Goal: Task Accomplishment & Management: Manage account settings

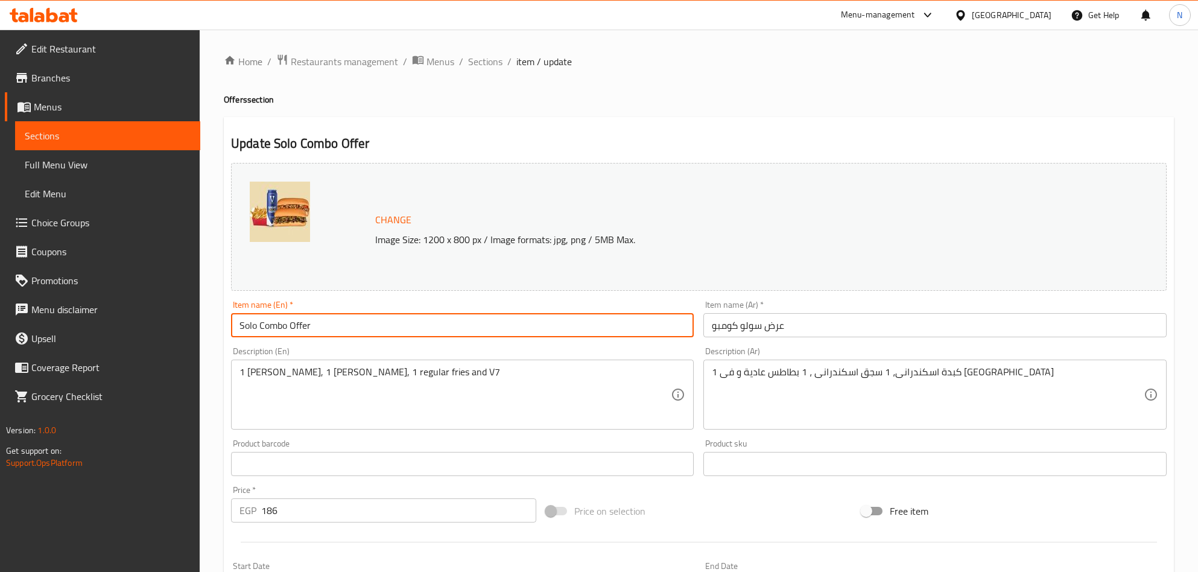
click at [364, 322] on input "Solo Combo Offer" at bounding box center [462, 325] width 463 height 24
click at [472, 66] on span "Sections" at bounding box center [485, 61] width 34 height 14
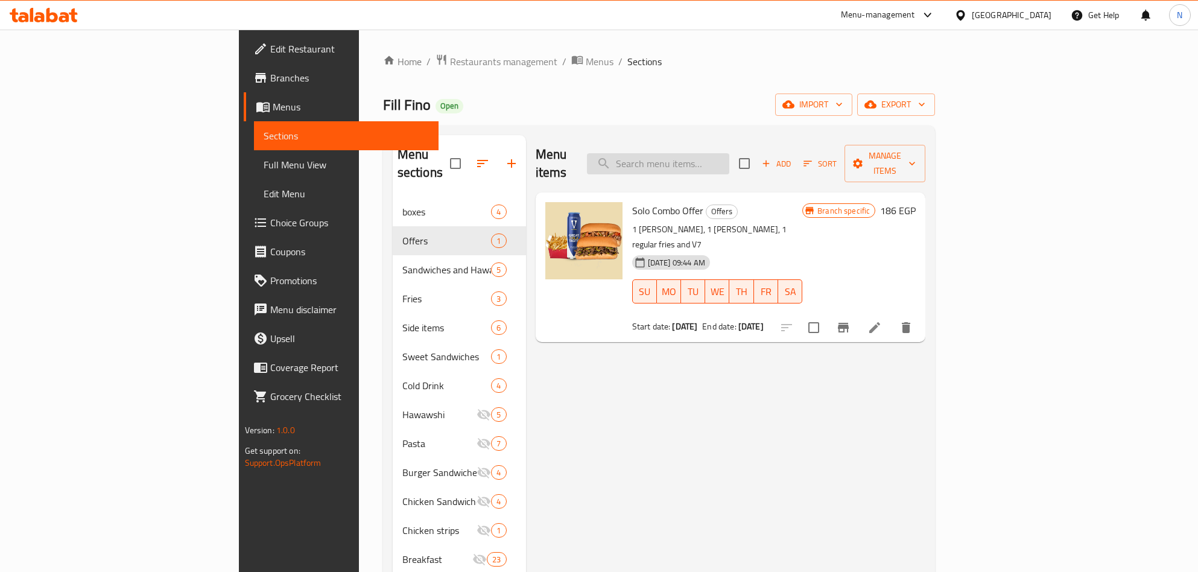
click at [717, 158] on input "search" at bounding box center [658, 163] width 142 height 21
click at [851, 320] on icon "Branch-specific-item" at bounding box center [843, 327] width 14 height 14
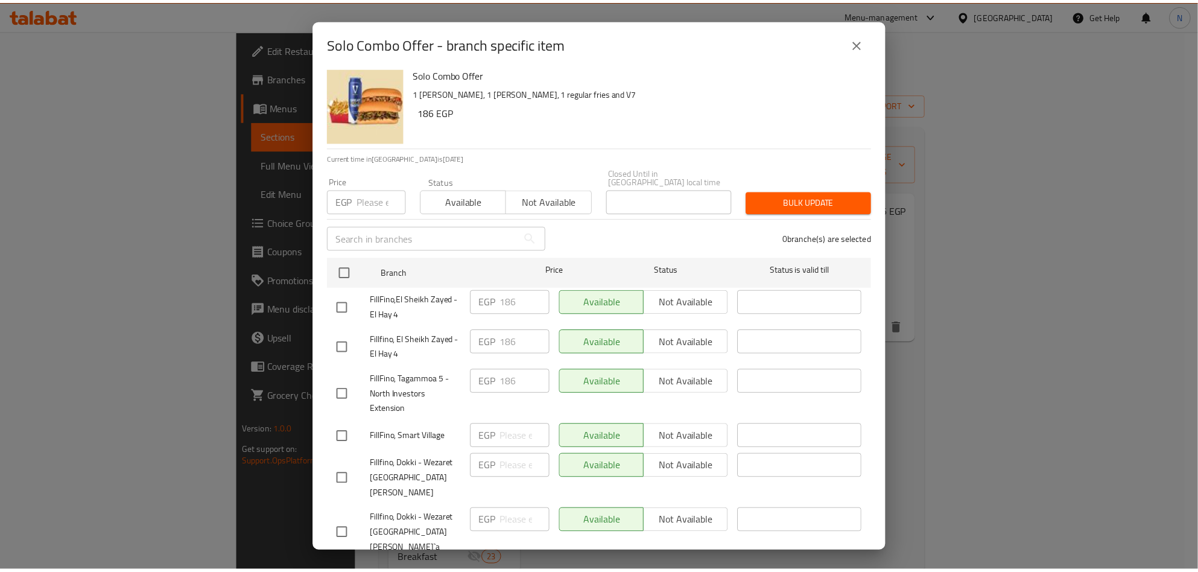
scroll to position [9, 0]
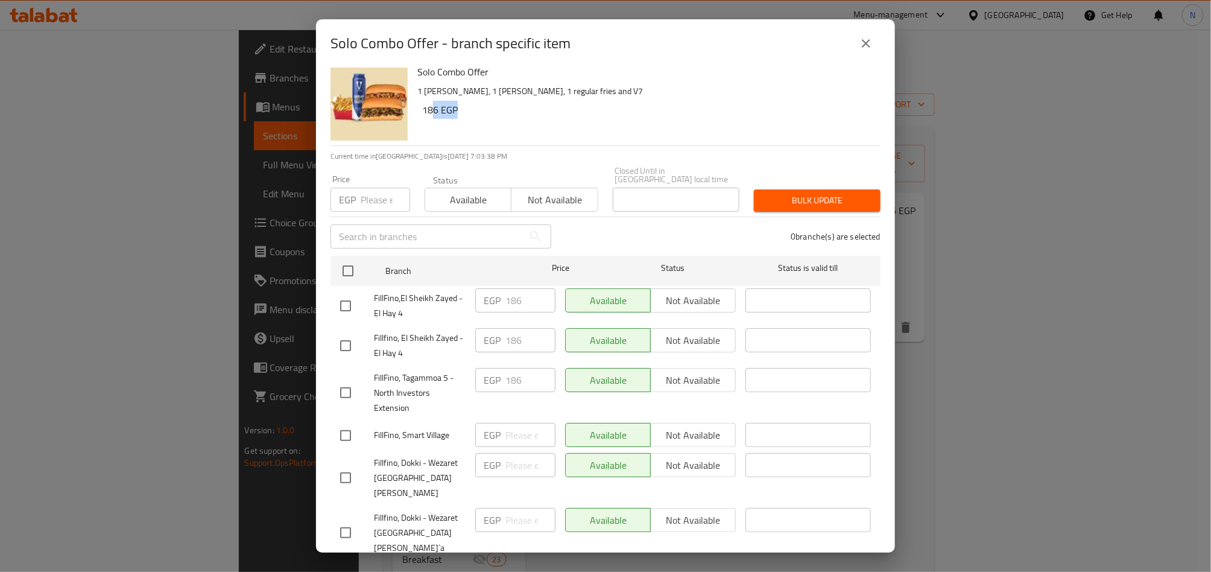
drag, startPoint x: 433, startPoint y: 110, endPoint x: 585, endPoint y: 125, distance: 152.1
click at [536, 125] on div "Solo Combo Offer 1 [PERSON_NAME], 1 [PERSON_NAME], 1 regular fries and V7 186 E…" at bounding box center [644, 102] width 463 height 87
drag, startPoint x: 853, startPoint y: 46, endPoint x: 746, endPoint y: 8, distance: 113.9
click at [855, 46] on button "close" at bounding box center [866, 43] width 29 height 29
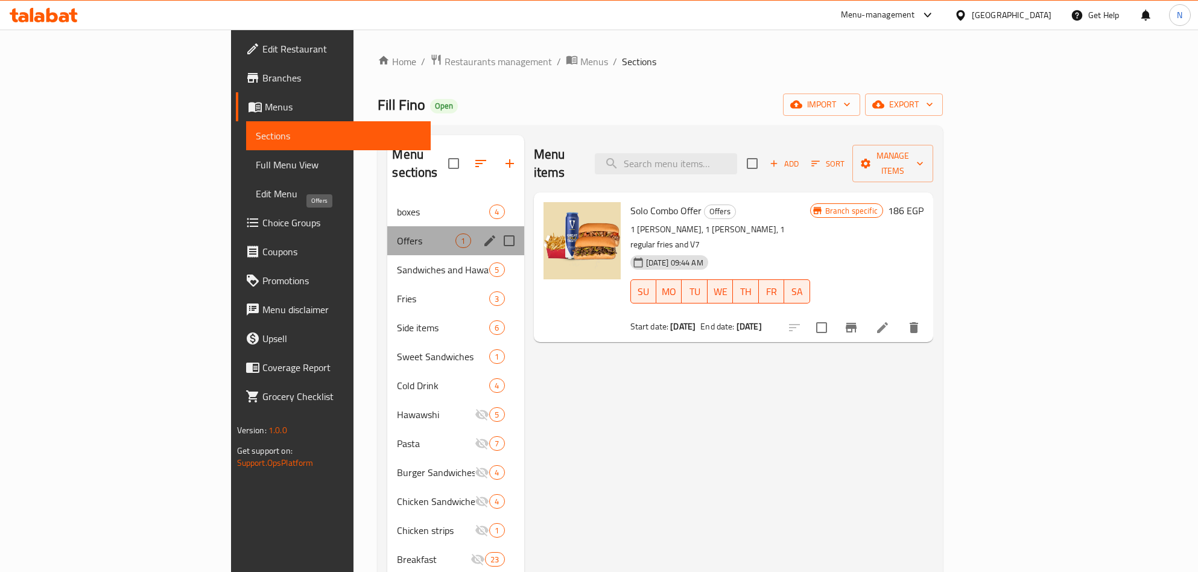
click at [397, 233] on span "Offers" at bounding box center [426, 240] width 59 height 14
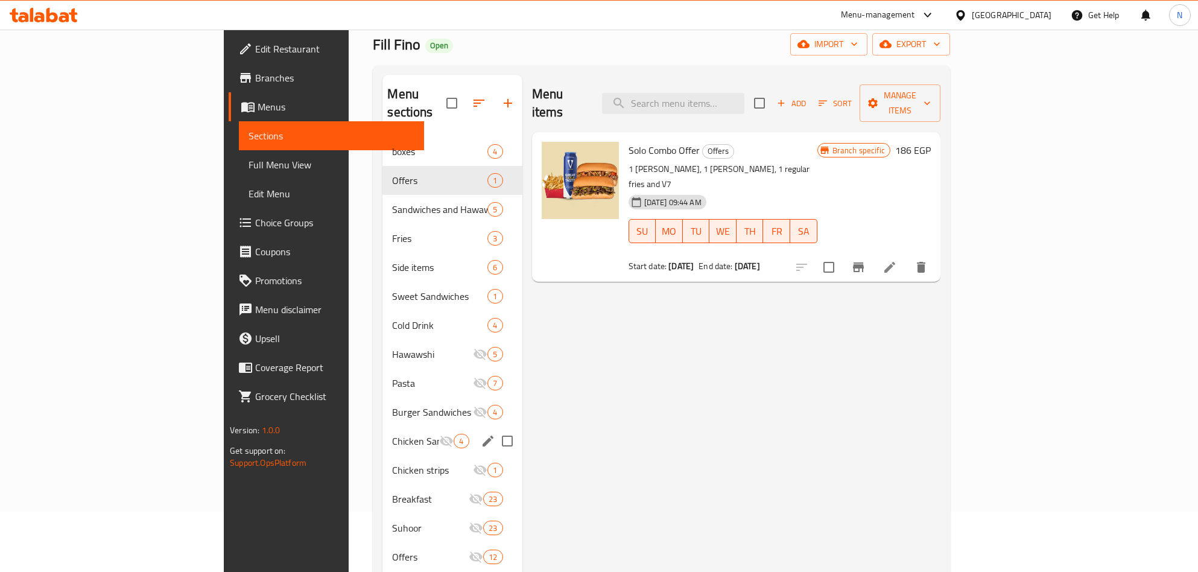
scroll to position [90, 0]
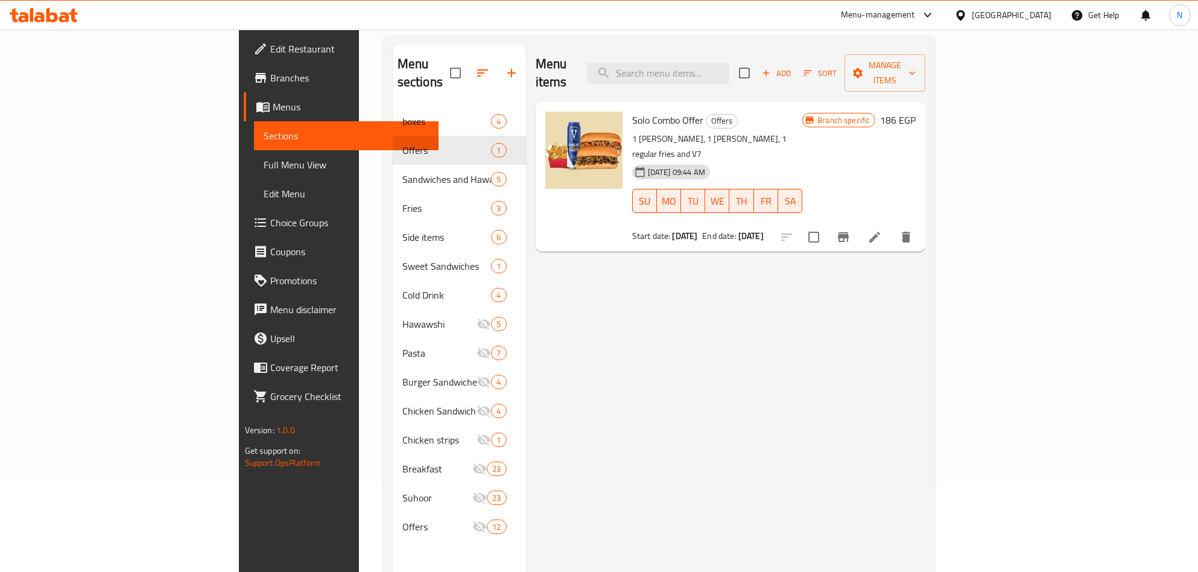
click at [632, 111] on span "Solo Combo Offer" at bounding box center [667, 120] width 71 height 18
click at [882, 230] on icon at bounding box center [874, 237] width 14 height 14
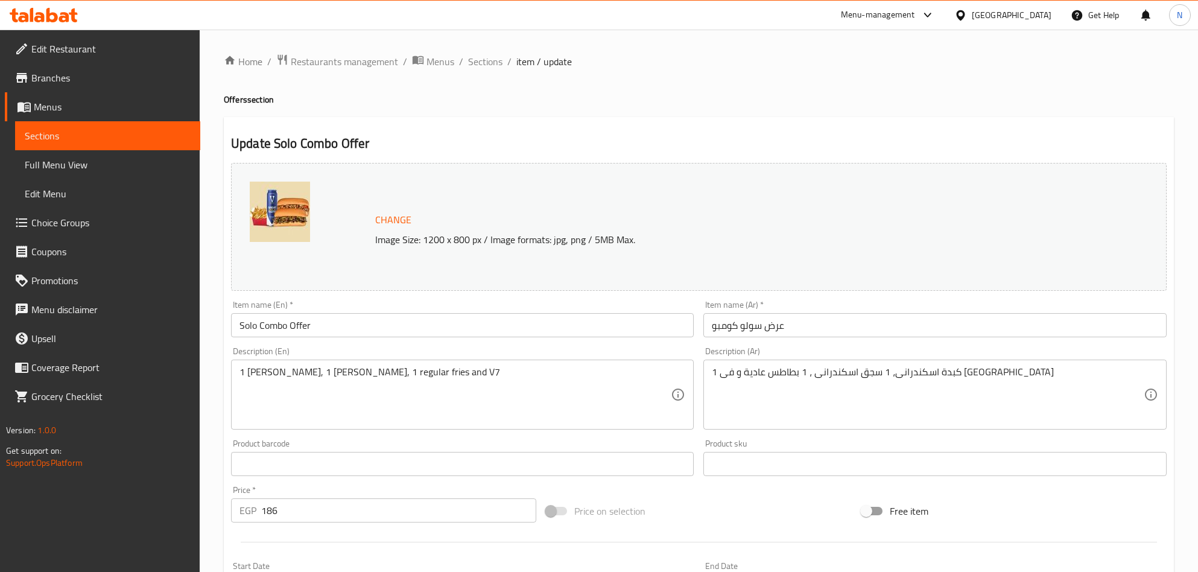
click at [826, 321] on input "عرض سولو كومبو" at bounding box center [934, 325] width 463 height 24
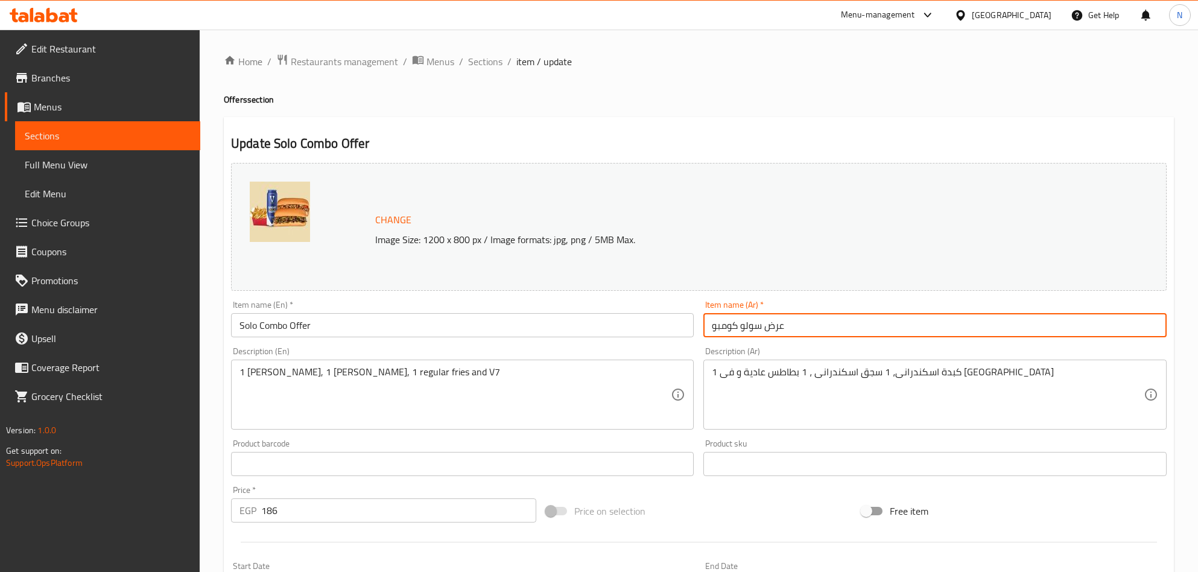
click at [828, 322] on input "عرض سولو كومبو" at bounding box center [934, 325] width 463 height 24
click at [758, 321] on input "عرض سولو كومبو" at bounding box center [934, 325] width 463 height 24
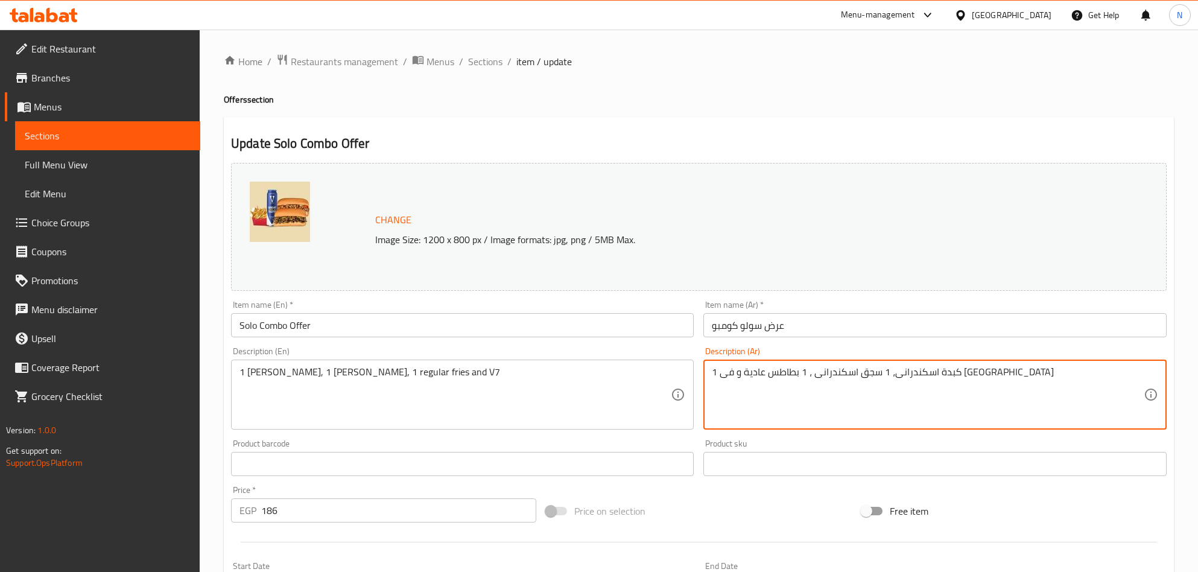
click at [866, 409] on textarea "1 كبدة اسكندرانى، 1 سجق اسكندرانى ، 1 بطاطس عادية و فى [GEOGRAPHIC_DATA]" at bounding box center [927, 394] width 431 height 57
click at [468, 58] on span "Sections" at bounding box center [485, 61] width 34 height 14
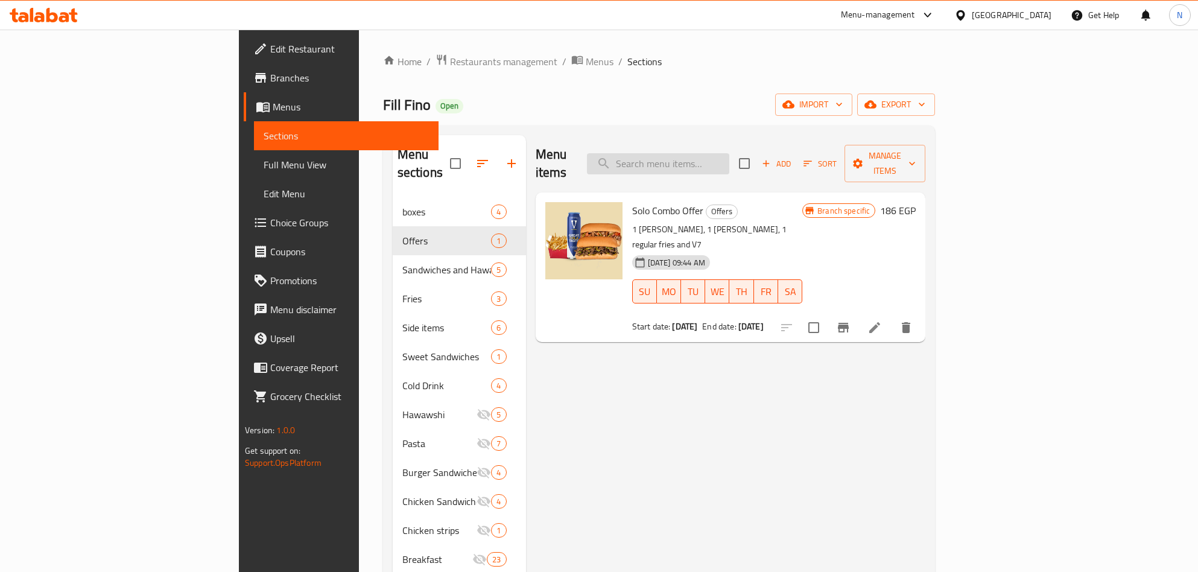
click at [726, 153] on input "search" at bounding box center [658, 163] width 142 height 21
type input "ب"
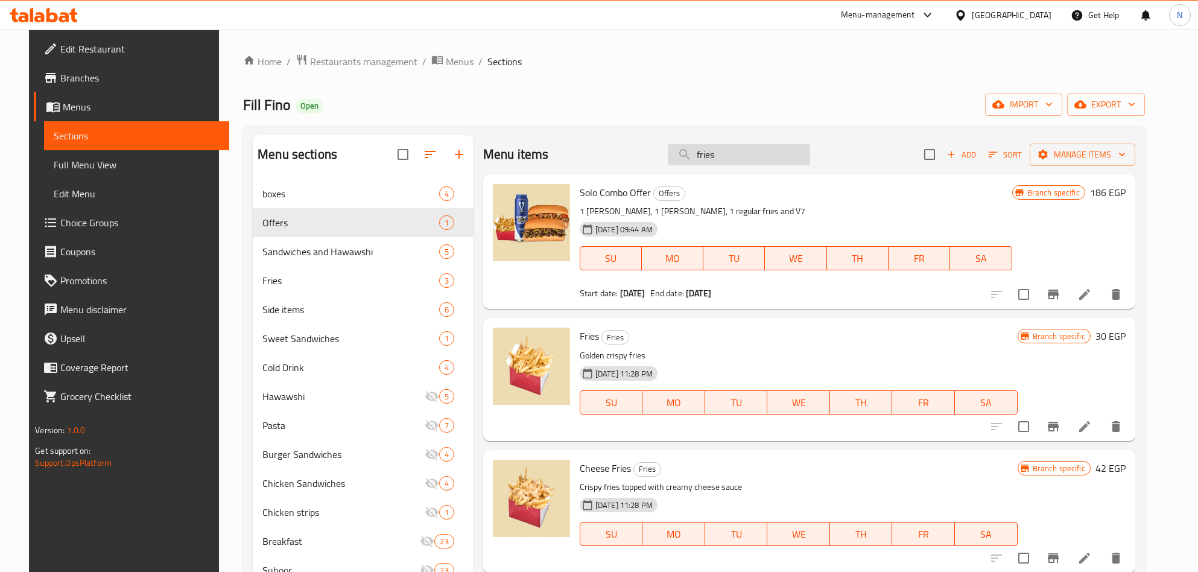
click at [710, 150] on input "fries" at bounding box center [739, 154] width 142 height 21
paste input "ڤى كولا"
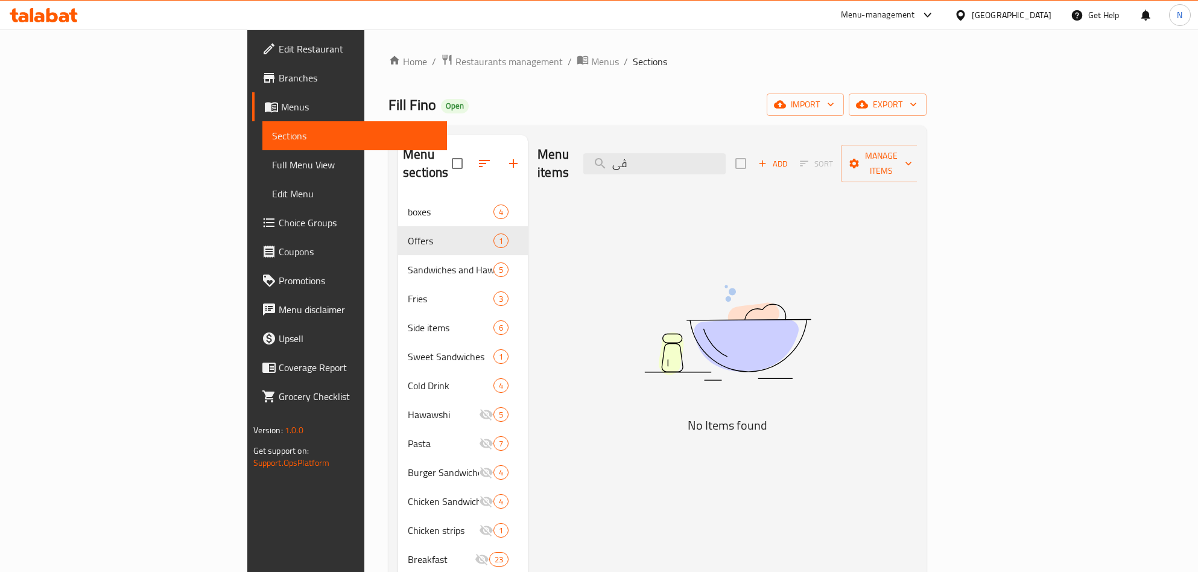
type input "ڤ"
type input "ر"
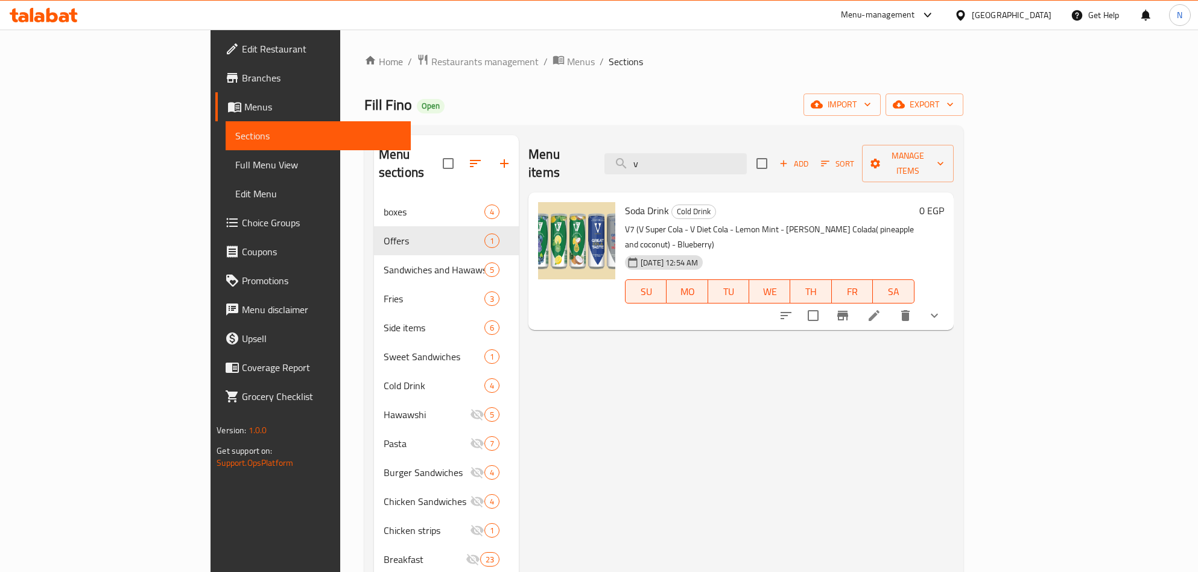
type input "v"
click at [949, 301] on button "show more" at bounding box center [934, 315] width 29 height 29
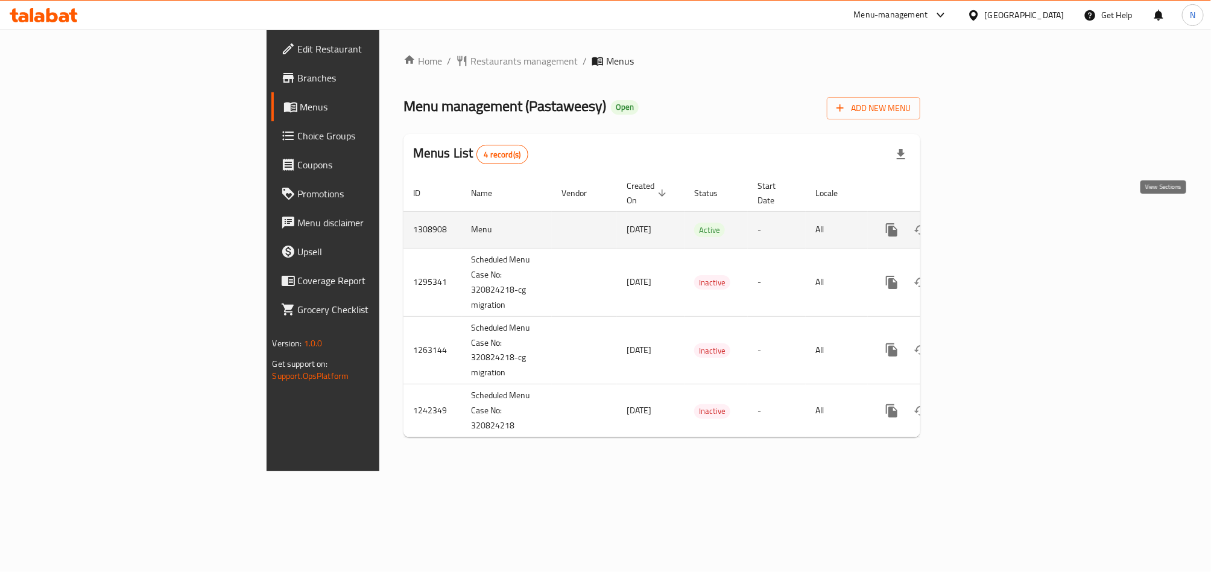
click at [986, 223] on icon "enhanced table" at bounding box center [979, 230] width 14 height 14
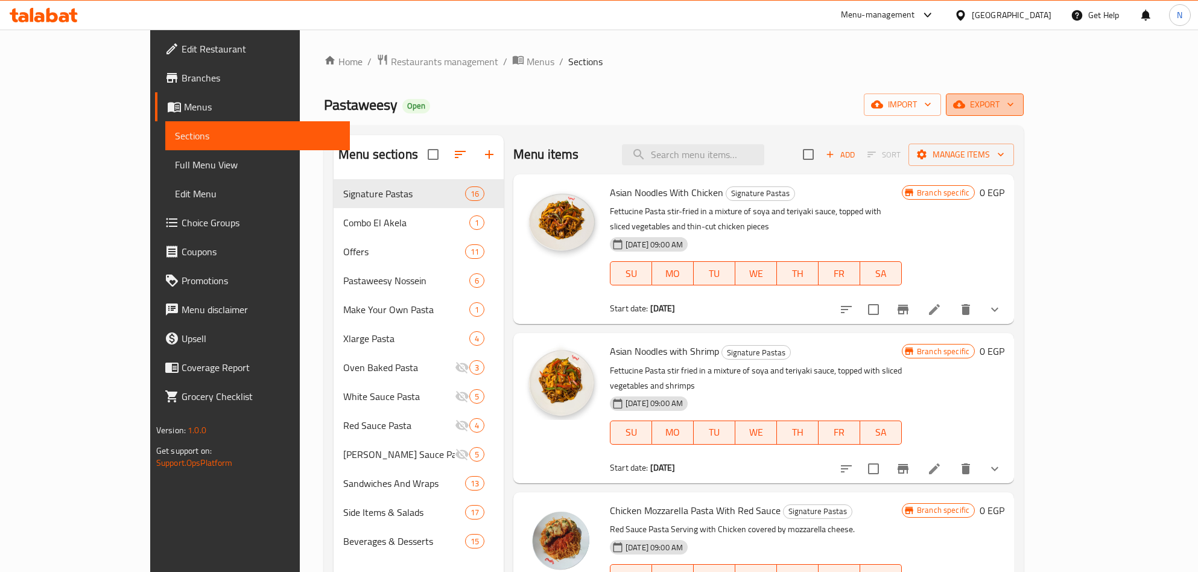
click at [1024, 109] on button "export" at bounding box center [985, 105] width 78 height 22
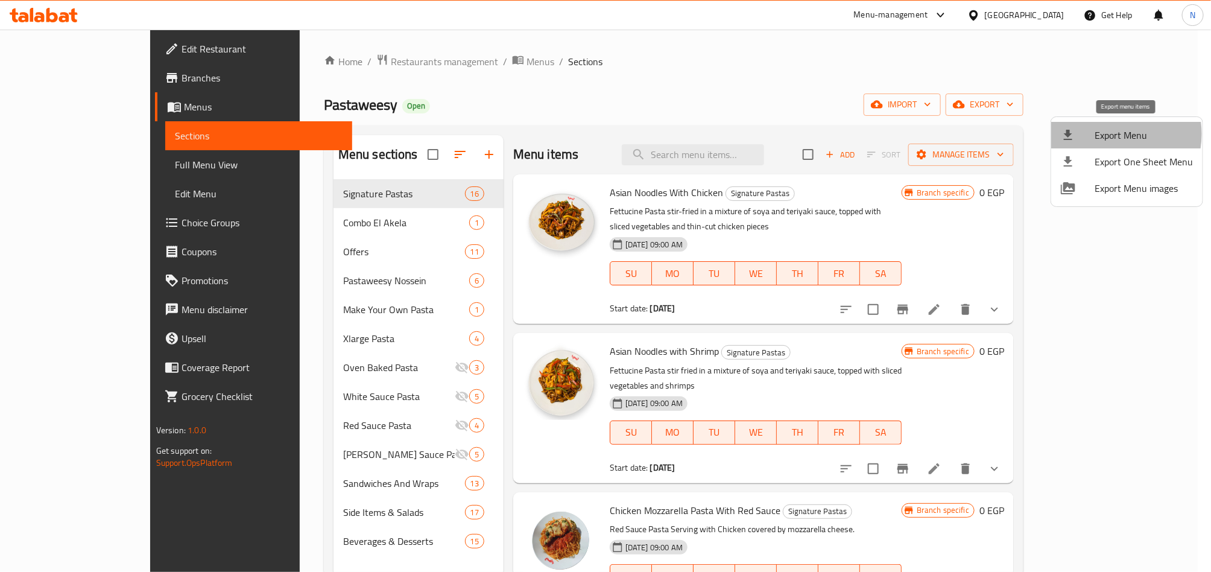
click at [1108, 135] on span "Export Menu" at bounding box center [1144, 135] width 98 height 14
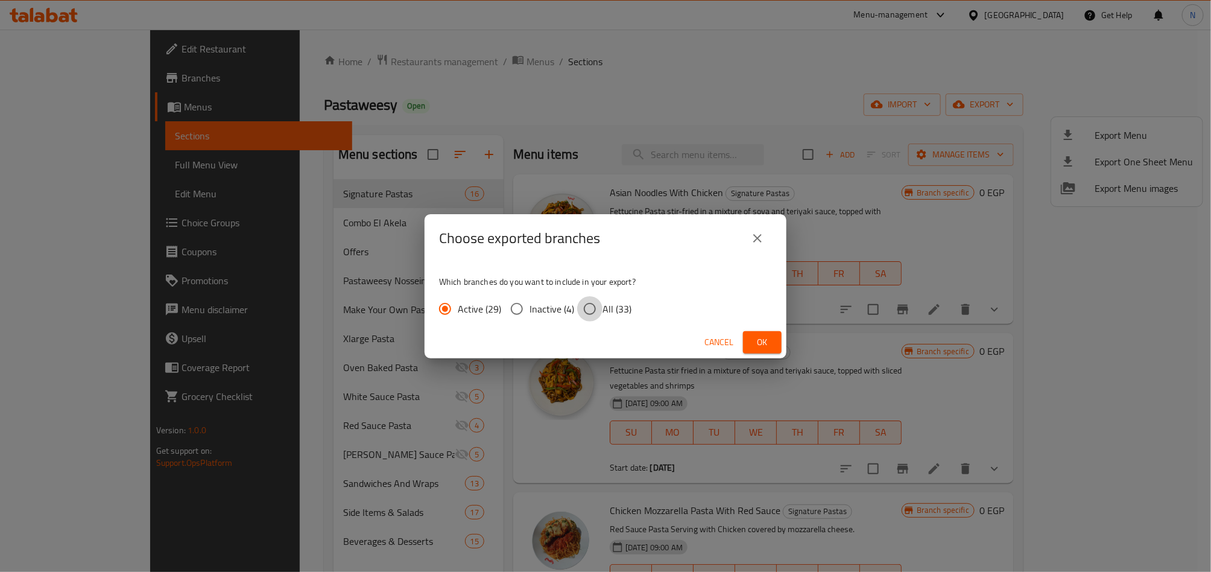
drag, startPoint x: 590, startPoint y: 306, endPoint x: 694, endPoint y: 350, distance: 112.7
click at [592, 309] on input "All (33)" at bounding box center [589, 308] width 25 height 25
radio input "true"
click at [749, 343] on button "Ok" at bounding box center [762, 342] width 39 height 22
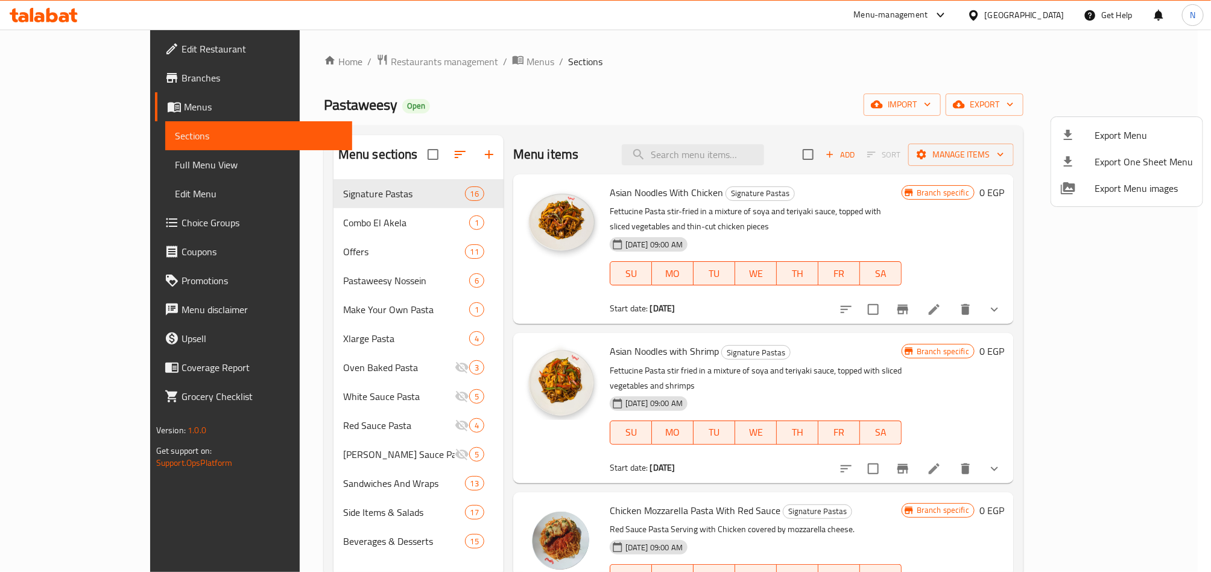
click at [717, 92] on div at bounding box center [605, 286] width 1211 height 572
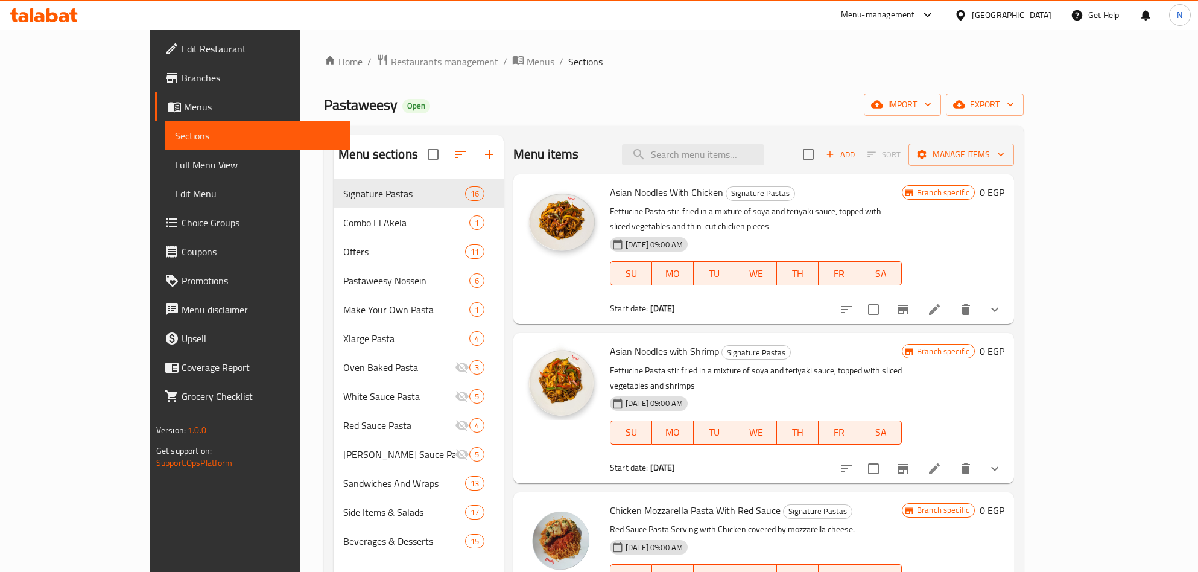
click at [714, 143] on div "Menu items Add Sort Manage items" at bounding box center [763, 154] width 501 height 39
click at [711, 151] on input "search" at bounding box center [693, 154] width 142 height 21
paste input "Vegetarian Mix"
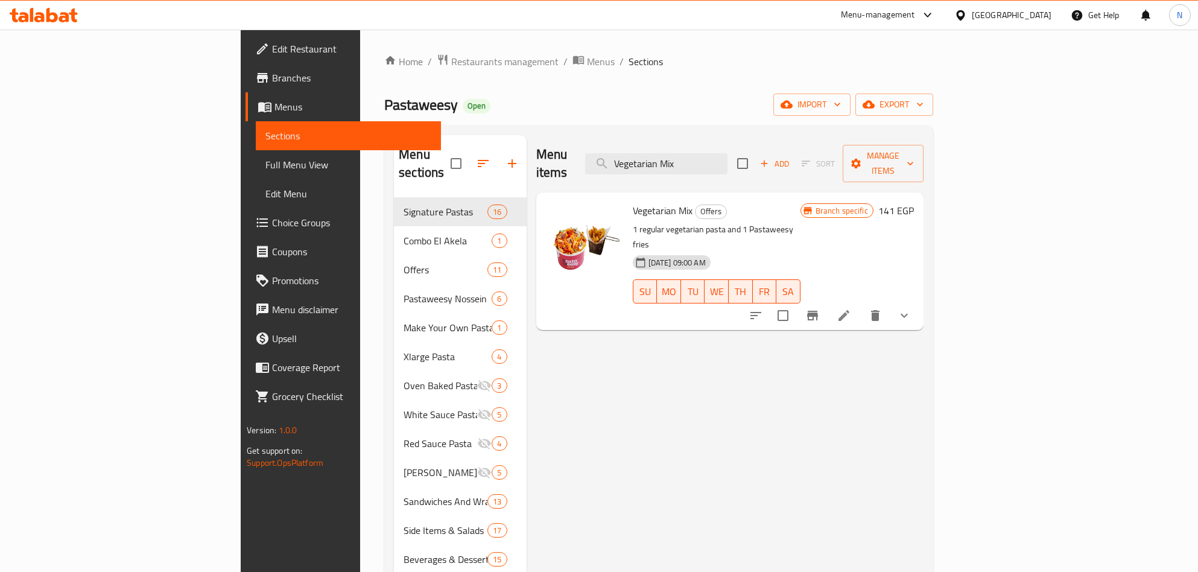
click at [633, 222] on p "1 regular vegetarian pasta and 1 Pastaweesy fries" at bounding box center [717, 237] width 168 height 30
click at [818, 311] on icon "Branch-specific-item" at bounding box center [812, 316] width 11 height 10
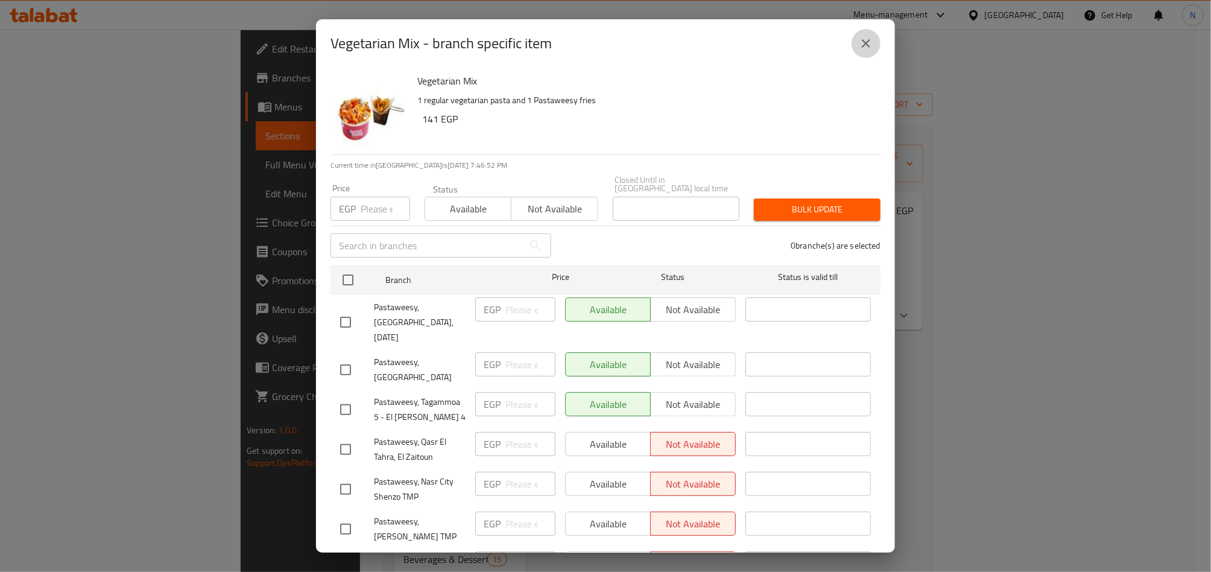
click at [867, 31] on button "close" at bounding box center [866, 43] width 29 height 29
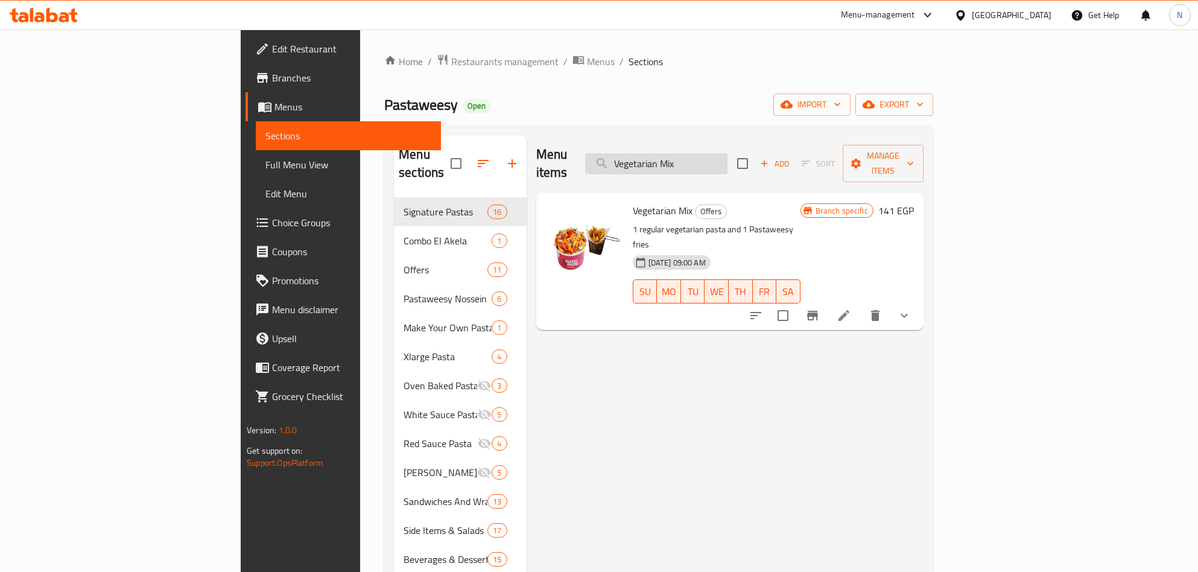
click at [728, 153] on input "Vegetarian Mix" at bounding box center [656, 163] width 142 height 21
paste input "Pasta Crispy Chicken Combo"
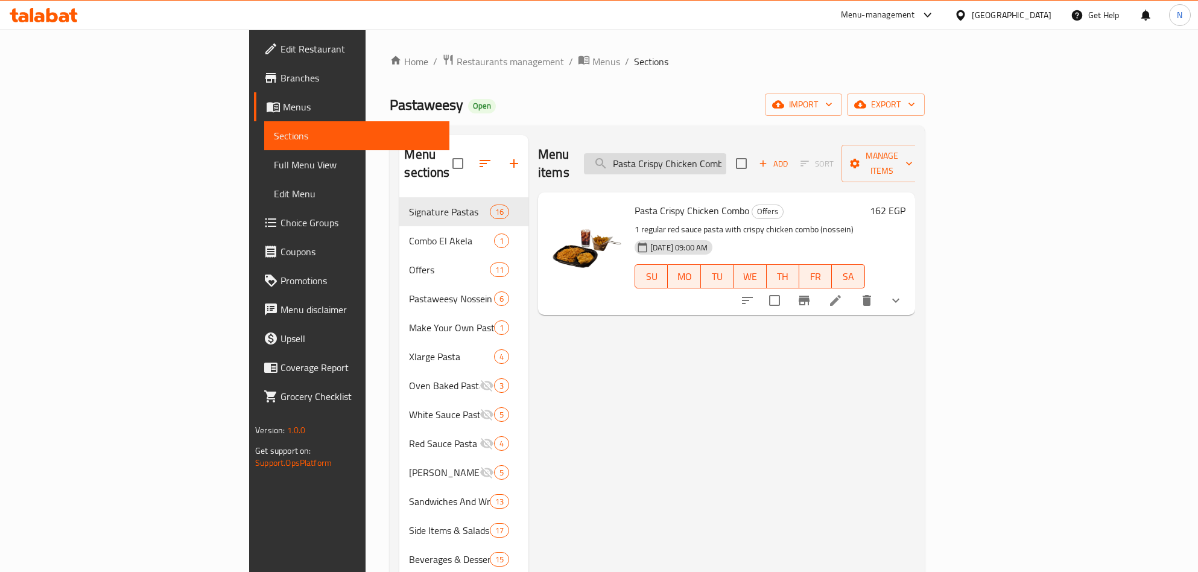
click at [726, 153] on input "Pasta Crispy Chicken Combo" at bounding box center [655, 163] width 142 height 21
paste input "Green Meets Chicken"
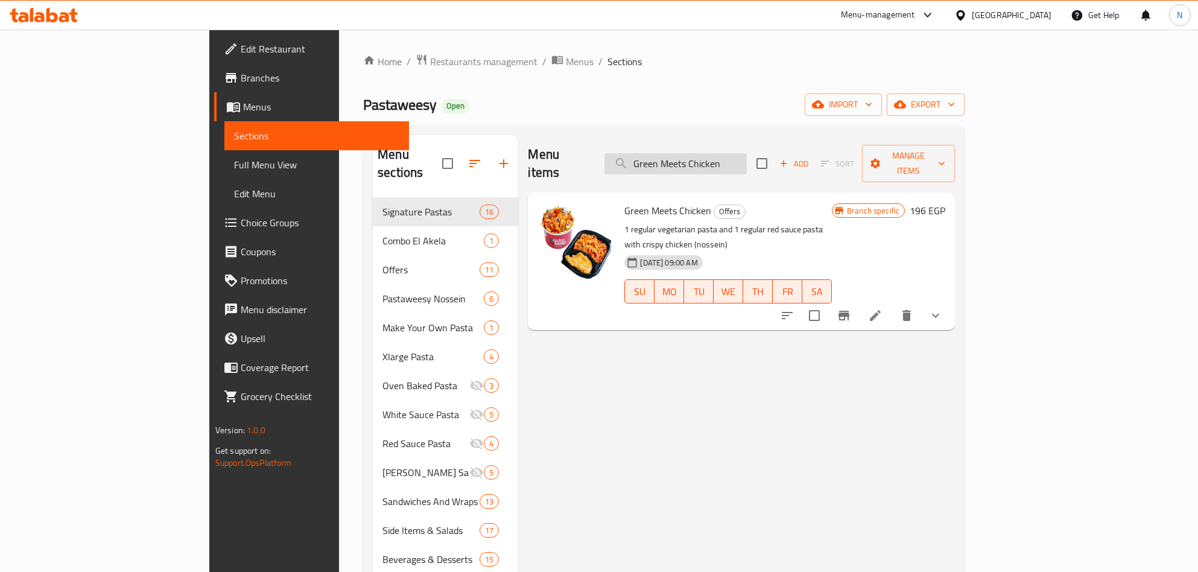
click at [747, 153] on input "Green Meets Chicken" at bounding box center [675, 163] width 142 height 21
paste input "Meaty Meet"
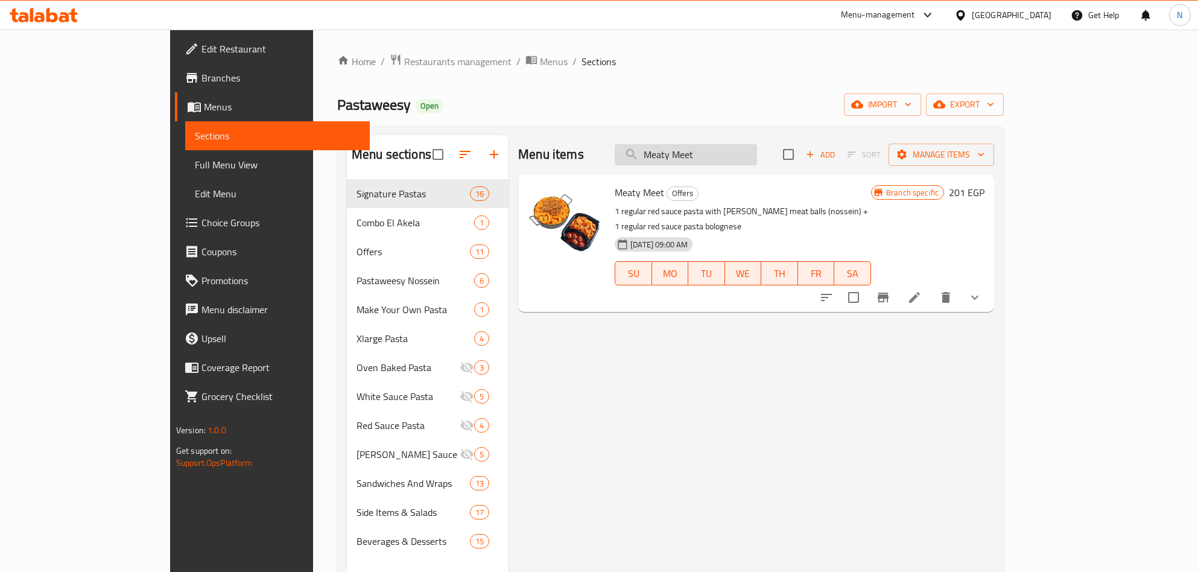
click at [725, 145] on input "Meaty Meet" at bounding box center [686, 154] width 142 height 21
click at [725, 147] on input "Meaty Meet" at bounding box center [686, 154] width 142 height 21
drag, startPoint x: 725, startPoint y: 147, endPoint x: 902, endPoint y: 196, distance: 184.1
click at [726, 148] on input "Meaty Meet" at bounding box center [686, 154] width 142 height 21
paste input "Wrap It Up"
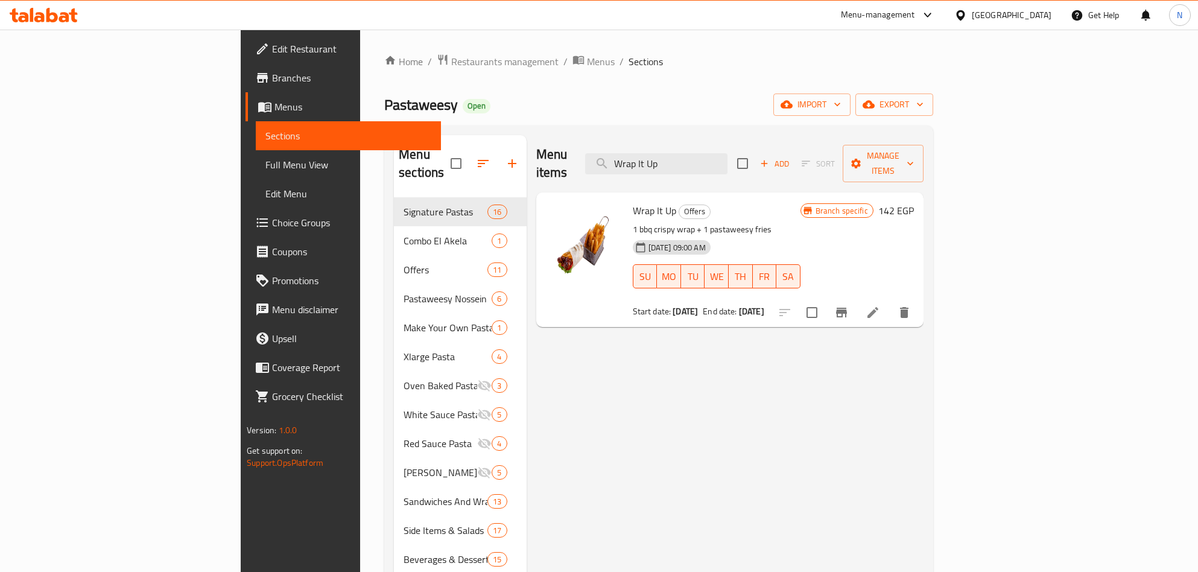
click at [856, 298] on button "Branch-specific-item" at bounding box center [841, 312] width 29 height 29
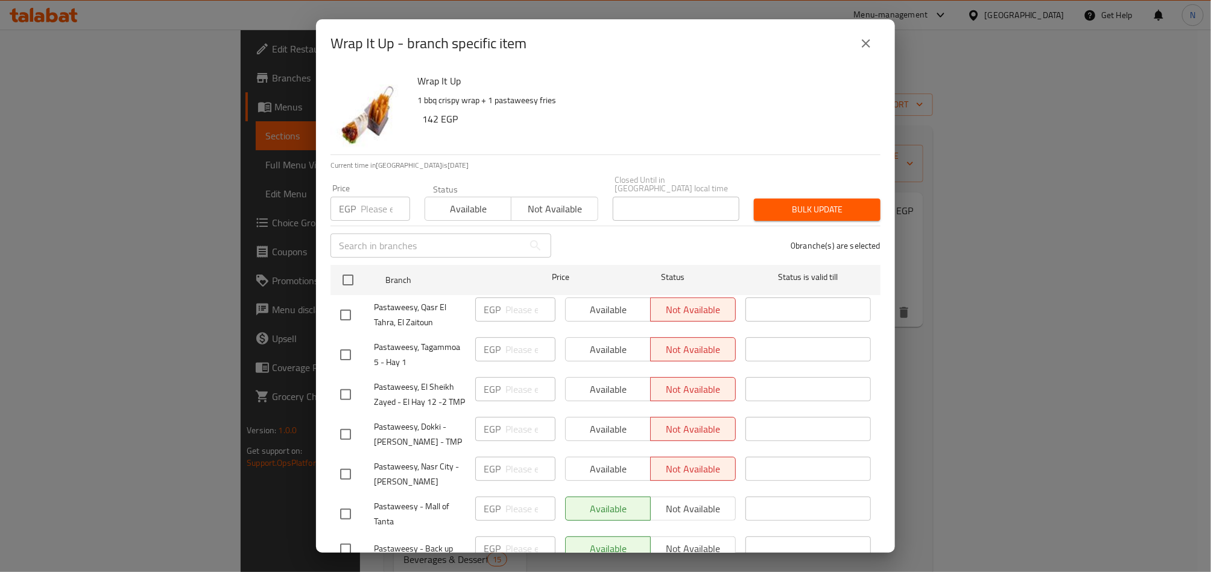
click at [872, 43] on icon "close" at bounding box center [866, 43] width 14 height 14
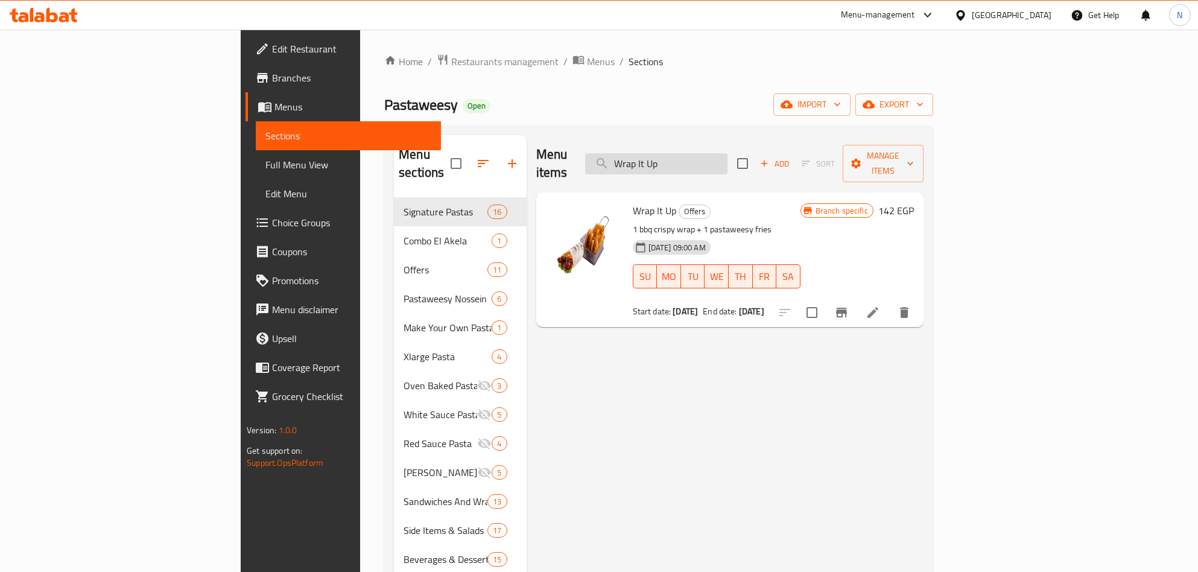
click at [728, 160] on input "Wrap It Up" at bounding box center [656, 163] width 142 height 21
click at [728, 161] on input "Wrap It Up" at bounding box center [656, 163] width 142 height 21
paste input "Fantastic Two"
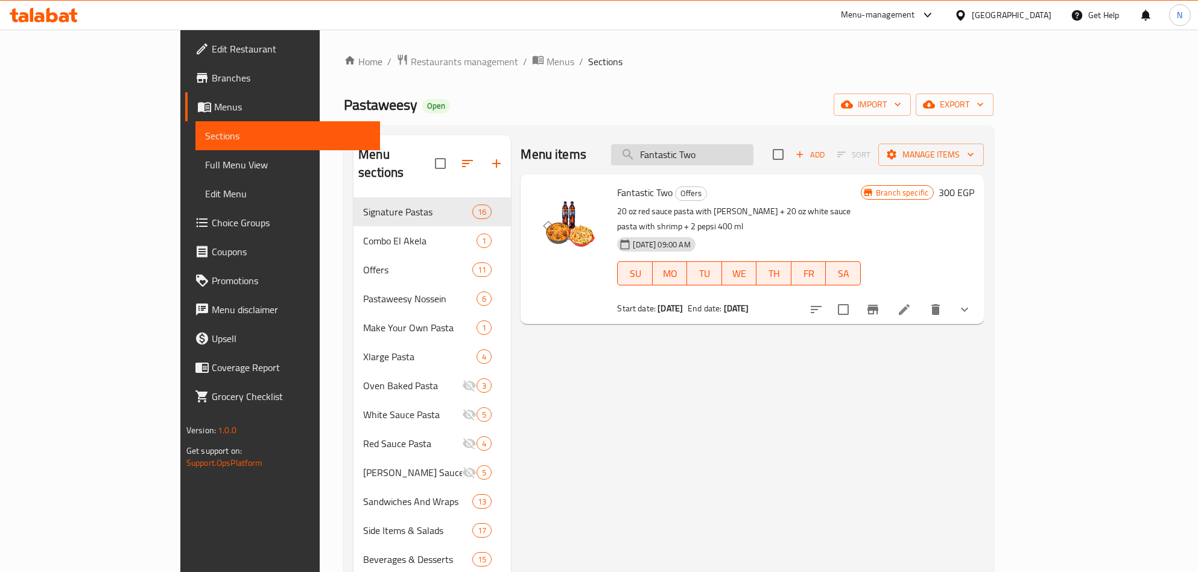
click at [703, 148] on input "Fantastic Two" at bounding box center [682, 154] width 142 height 21
paste input "Magnificent"
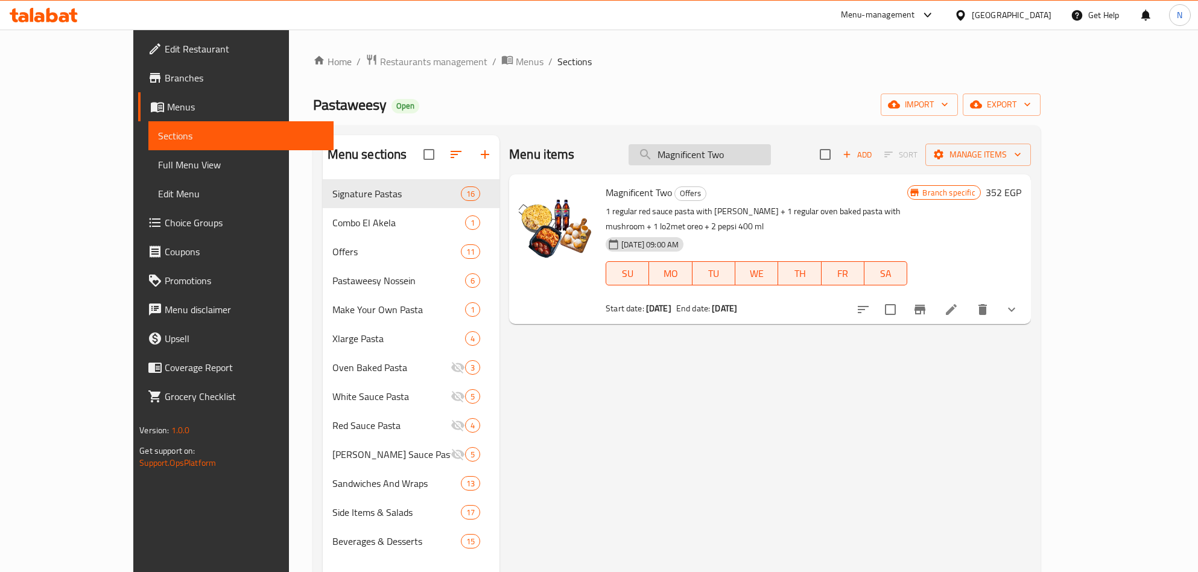
click at [742, 154] on input "Magnificent Two" at bounding box center [700, 154] width 142 height 21
paste input "Fantastic 4"
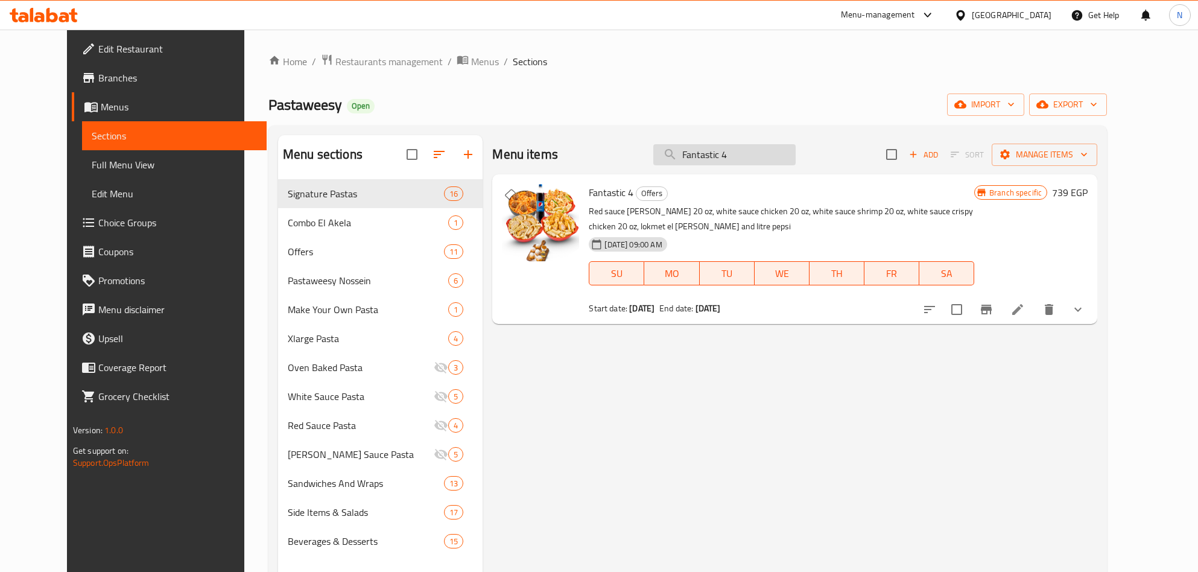
click at [735, 147] on input "Fantastic 4" at bounding box center [724, 154] width 142 height 21
click at [737, 147] on input "Fantastic 4" at bounding box center [724, 154] width 142 height 21
paste input "Dawood X Ranch"
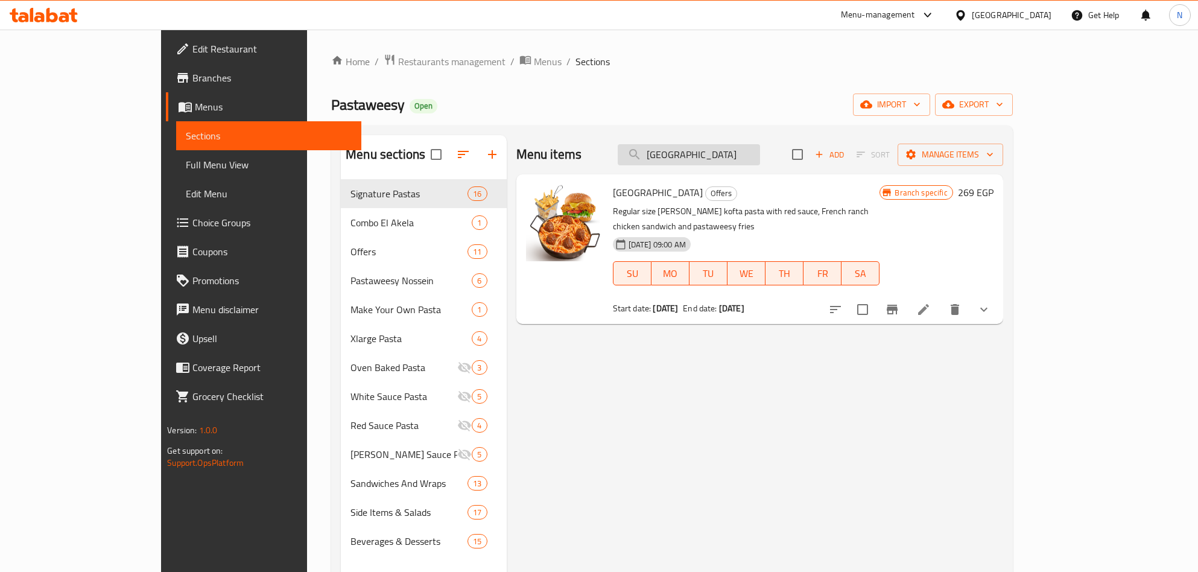
click at [760, 151] on input "Dawood X Ranch" at bounding box center [689, 154] width 142 height 21
paste input "Mushroom Lover"
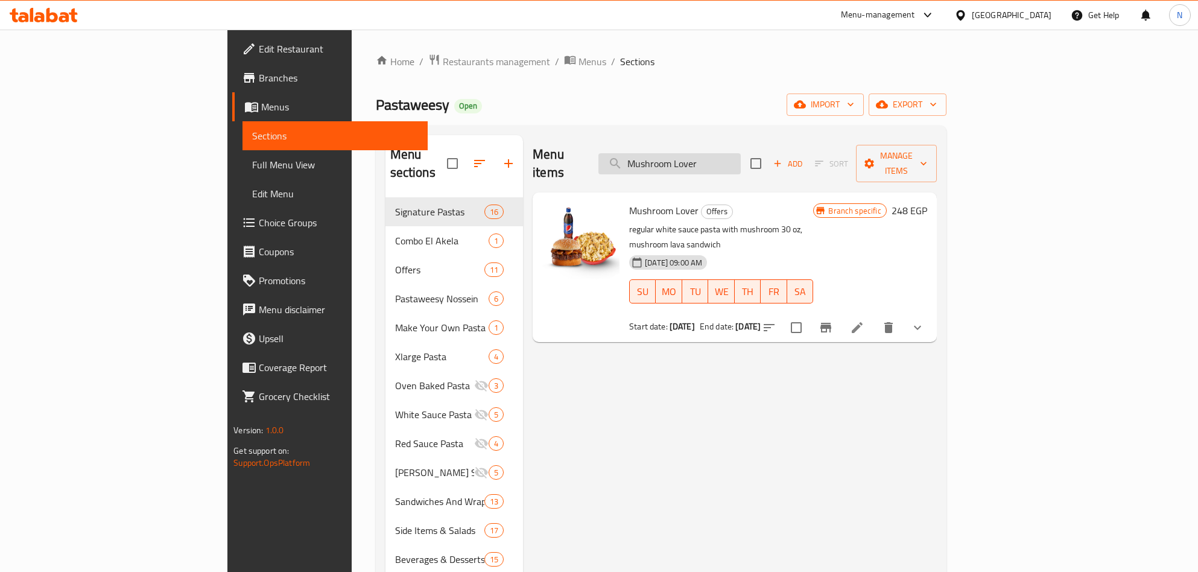
click at [741, 162] on input "Mushroom Lover" at bounding box center [669, 163] width 142 height 21
paste input "Seyami Meal"
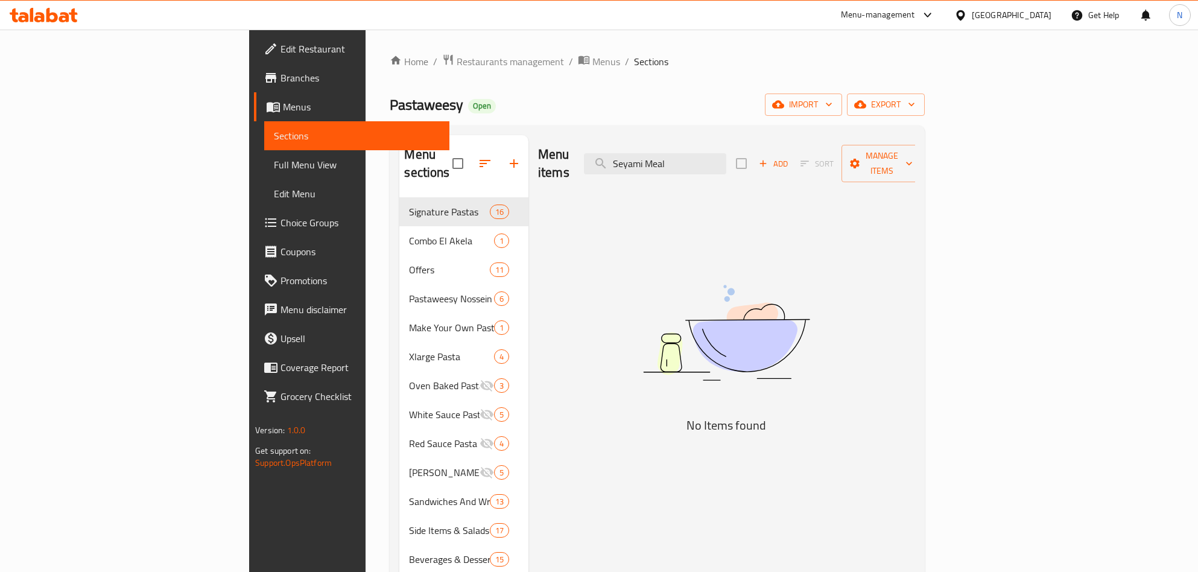
click at [753, 167] on div "Menu items Seyami Meal Add Sort Manage items" at bounding box center [726, 163] width 377 height 57
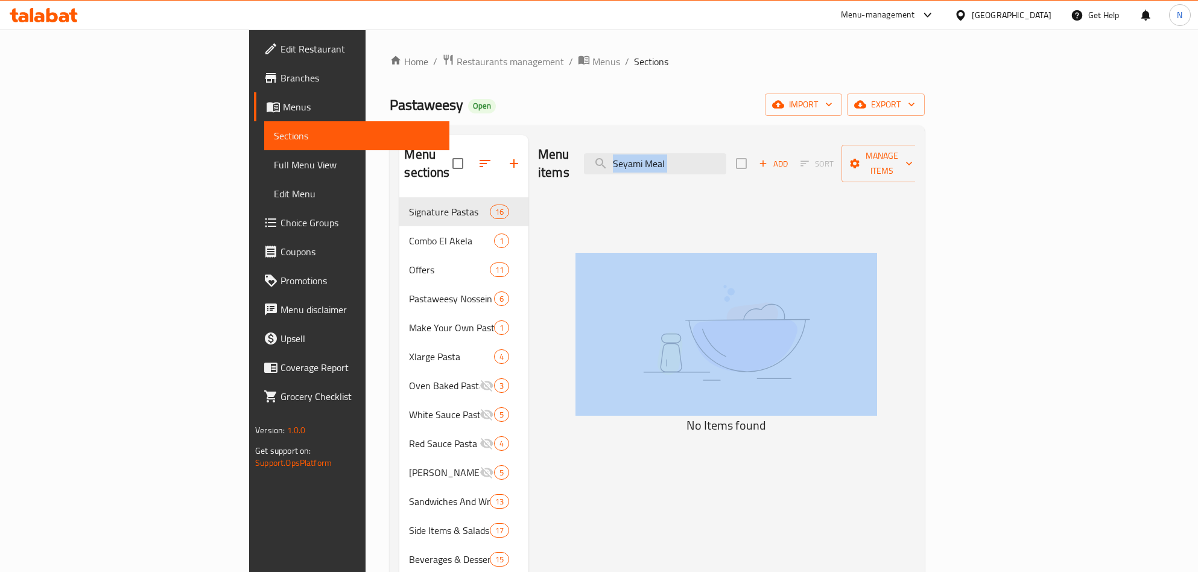
click at [753, 167] on div "Menu items Seyami Meal Add Sort Manage items" at bounding box center [726, 163] width 377 height 57
click at [726, 165] on input "Seyami Meal" at bounding box center [655, 163] width 142 height 21
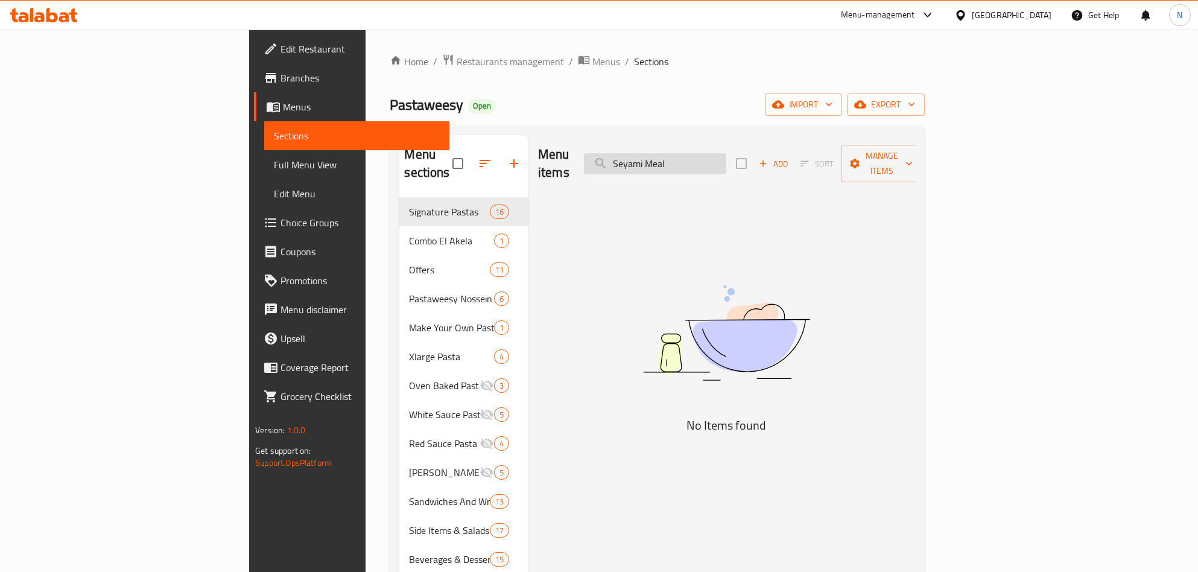
click at [726, 165] on input "Seyami Meal" at bounding box center [655, 163] width 142 height 21
paste input "search"
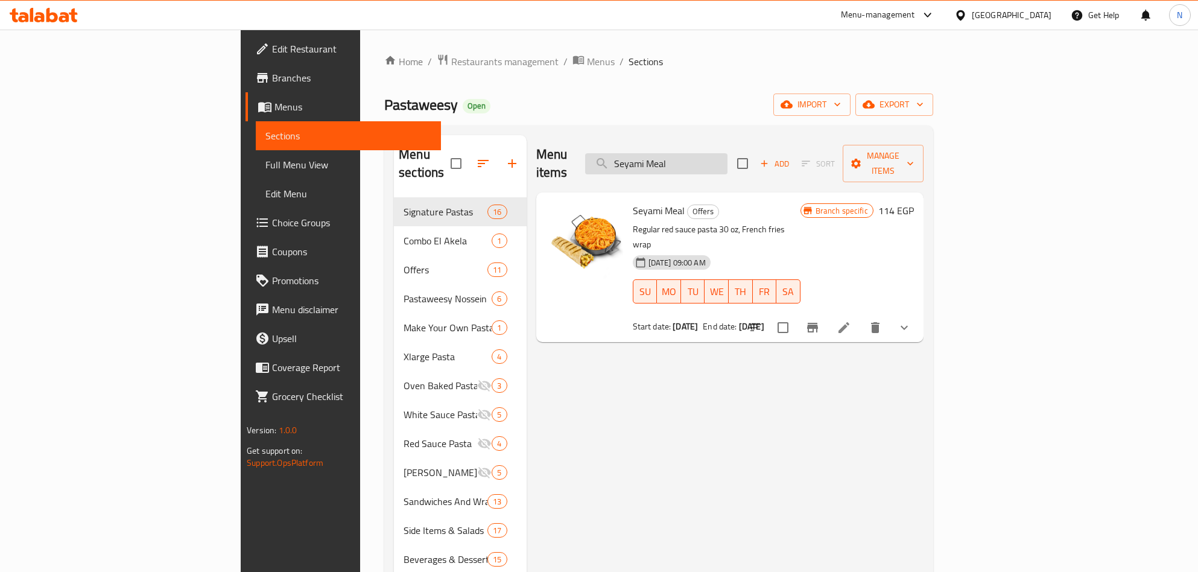
click at [728, 154] on input "Seyami Meal" at bounding box center [656, 163] width 142 height 21
paste input "Magnificent 4 Offer"
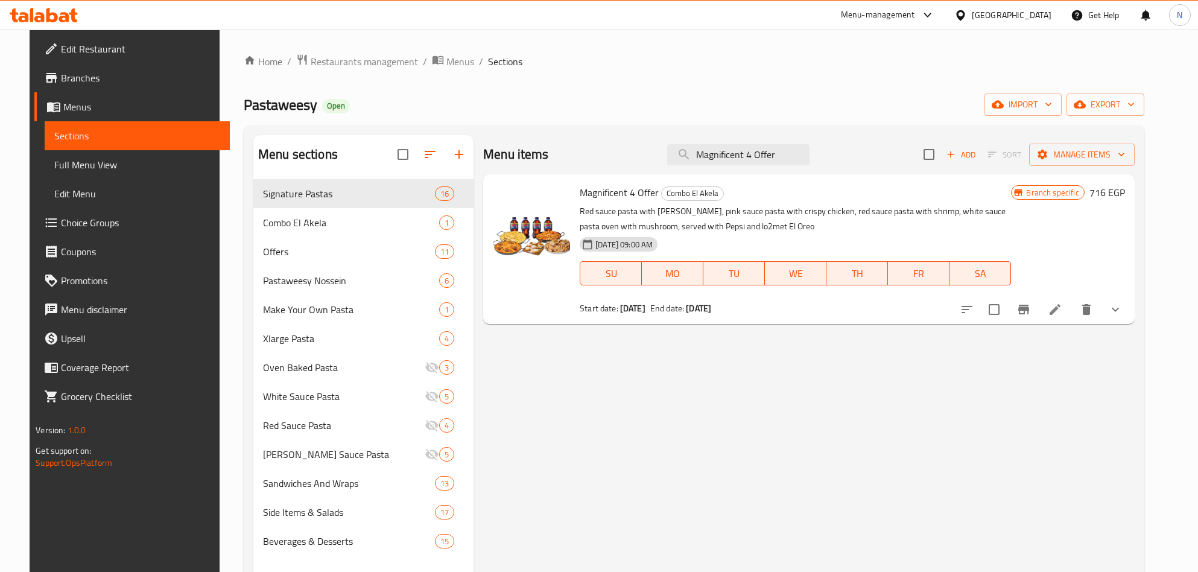
type input "Magnificent 4 Offer"
drag, startPoint x: 746, startPoint y: 308, endPoint x: 699, endPoint y: 313, distance: 47.3
click at [699, 313] on div "Start date: 29-05-2025 End date: 30-06-2027" at bounding box center [795, 308] width 431 height 12
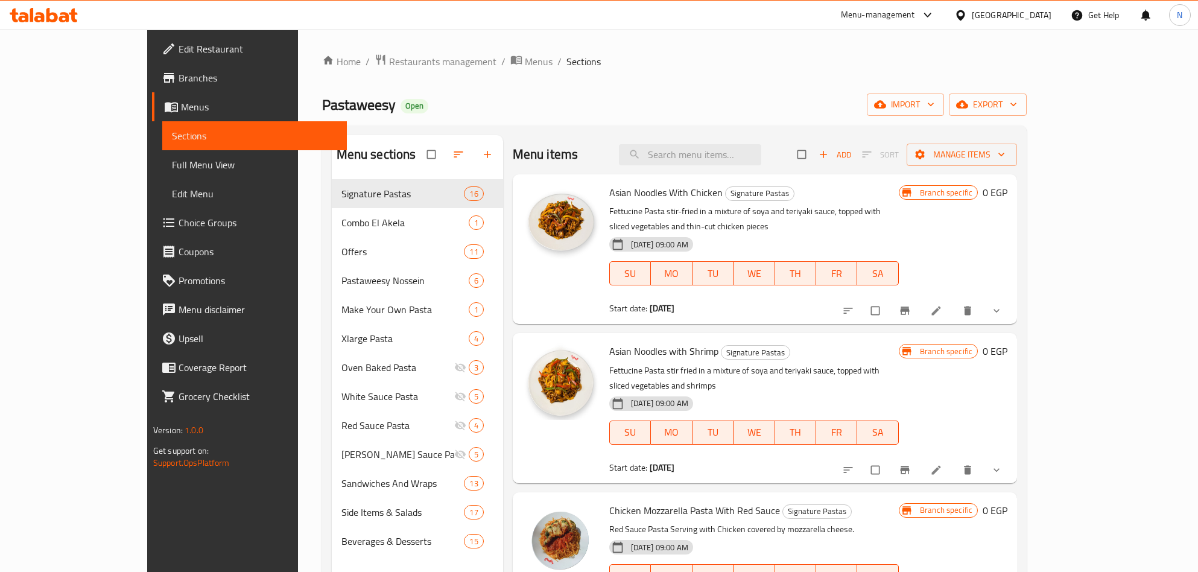
click at [179, 76] on span "Branches" at bounding box center [258, 78] width 159 height 14
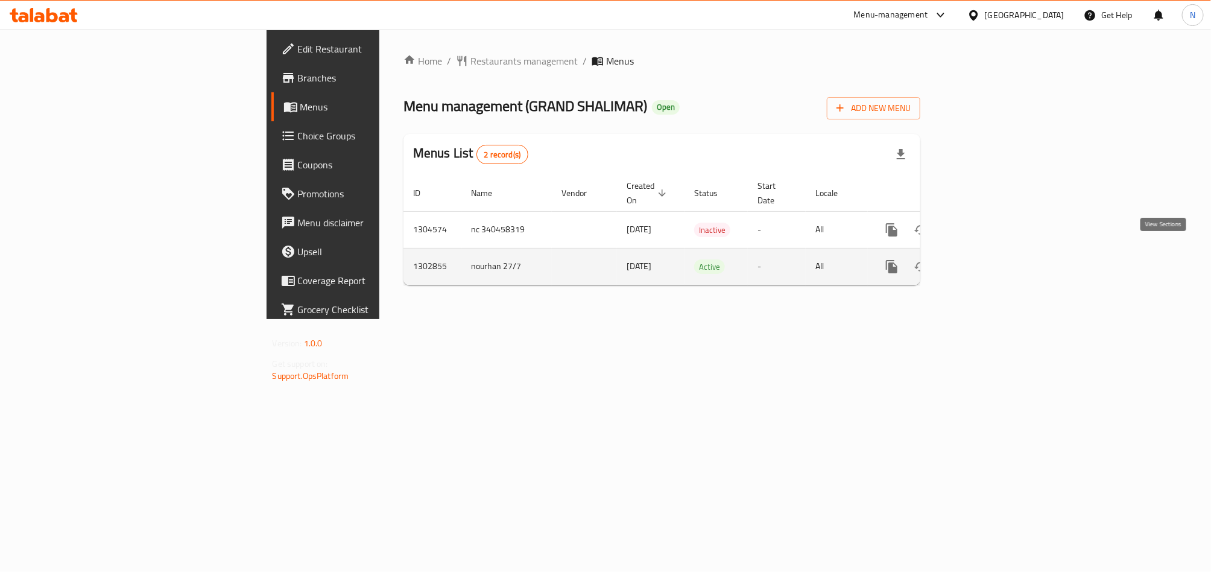
click at [986, 259] on icon "enhanced table" at bounding box center [979, 266] width 14 height 14
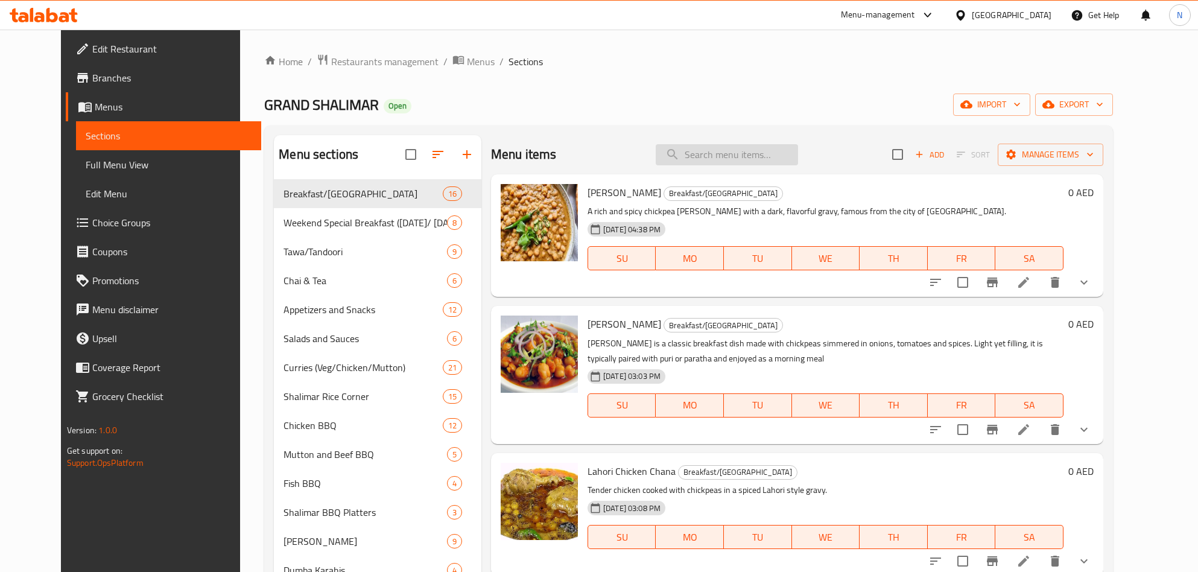
click at [737, 145] on input "search" at bounding box center [727, 154] width 142 height 21
paste input "Alu Bhaji"
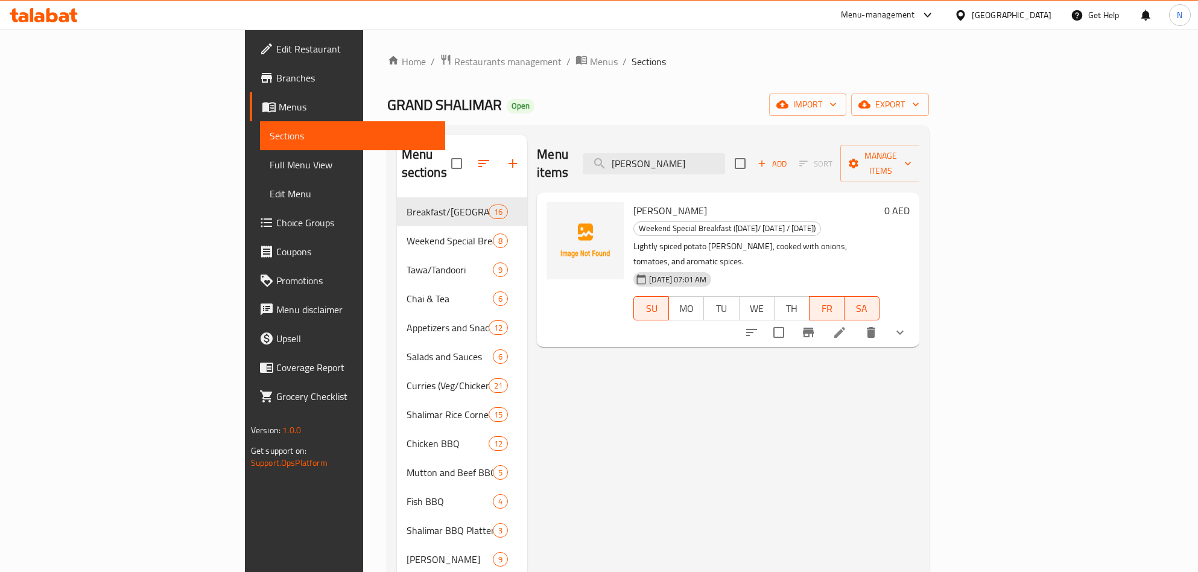
type input "Alu Bhaji"
